Goal: Task Accomplishment & Management: Use online tool/utility

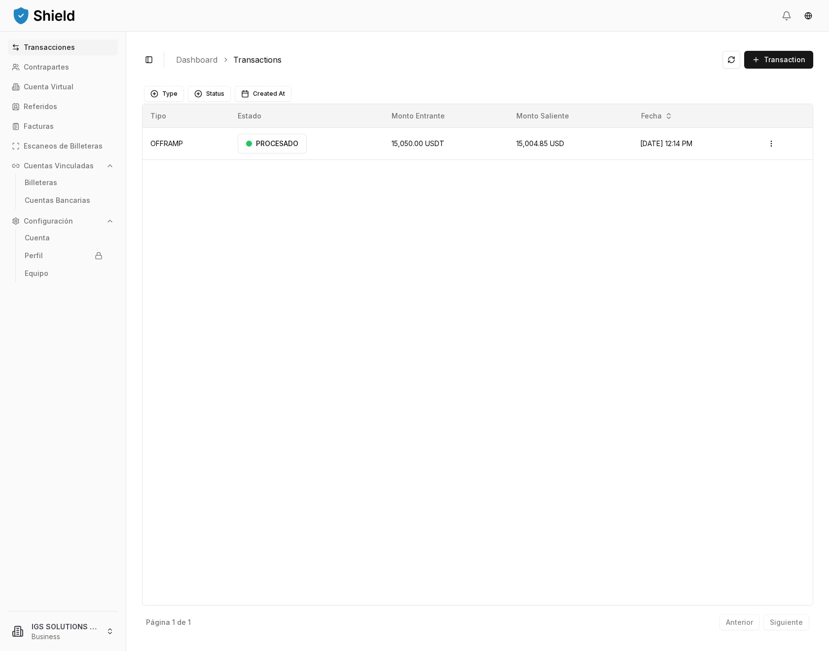
click at [80, 191] on ul "Cuentas Bancarias" at bounding box center [63, 200] width 96 height 18
click at [73, 187] on link "Billeteras" at bounding box center [64, 183] width 86 height 16
click at [38, 186] on p "Billeteras" at bounding box center [41, 182] width 33 height 7
click at [40, 182] on p "Billeteras" at bounding box center [41, 182] width 33 height 7
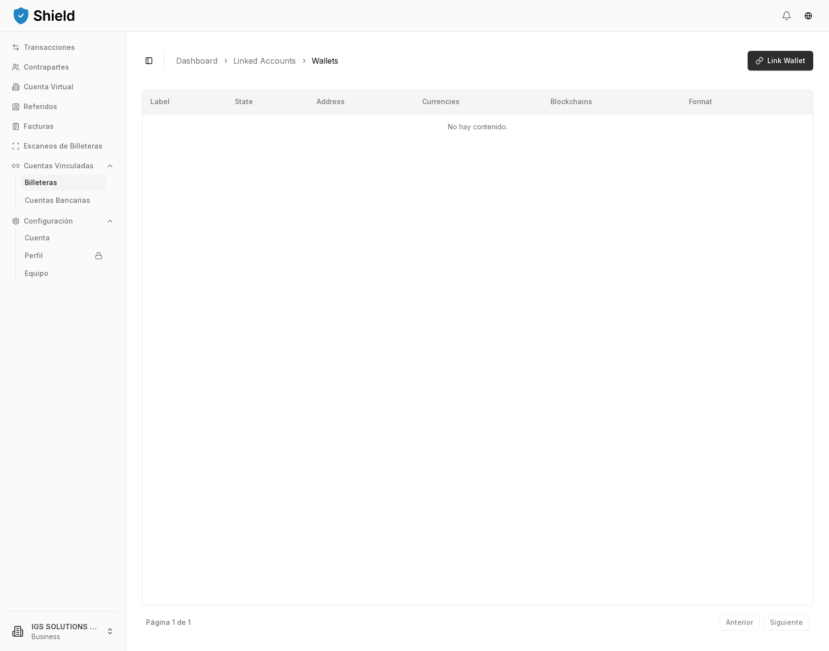
click at [775, 59] on span "Link Wallet" at bounding box center [786, 61] width 38 height 10
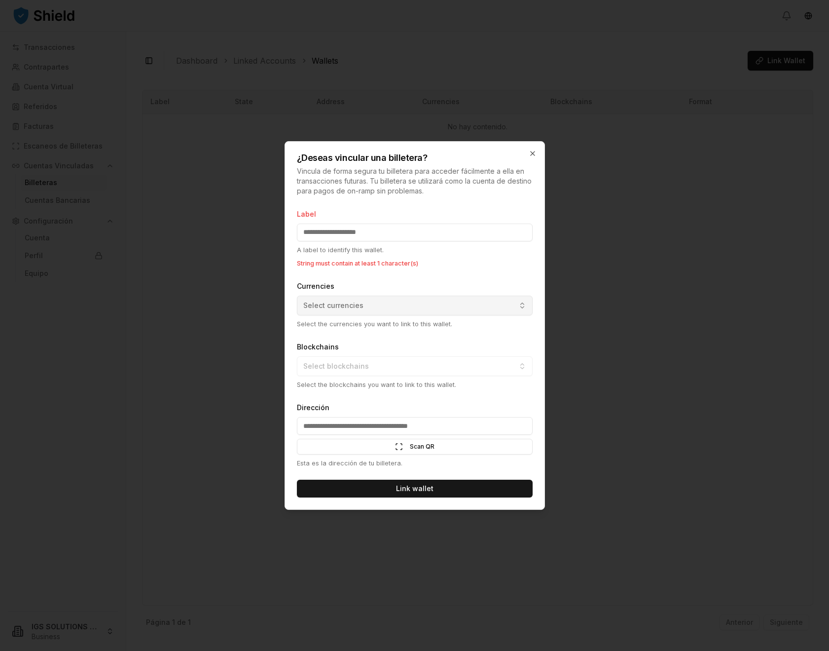
click at [359, 304] on button "Select currencies" at bounding box center [415, 305] width 236 height 20
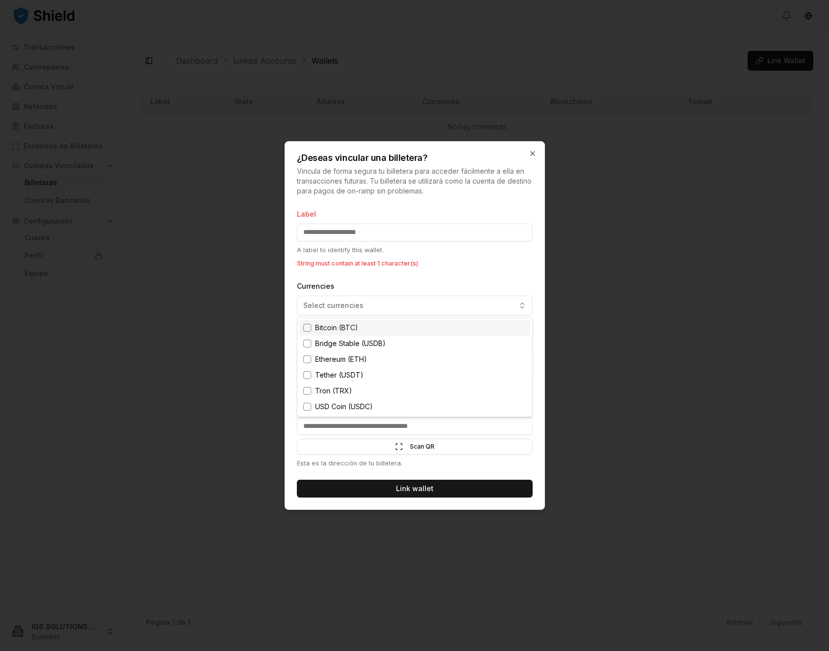
click at [534, 155] on div at bounding box center [414, 325] width 829 height 651
click at [532, 153] on icon "button" at bounding box center [533, 153] width 8 height 8
